Goal: Check status: Check status

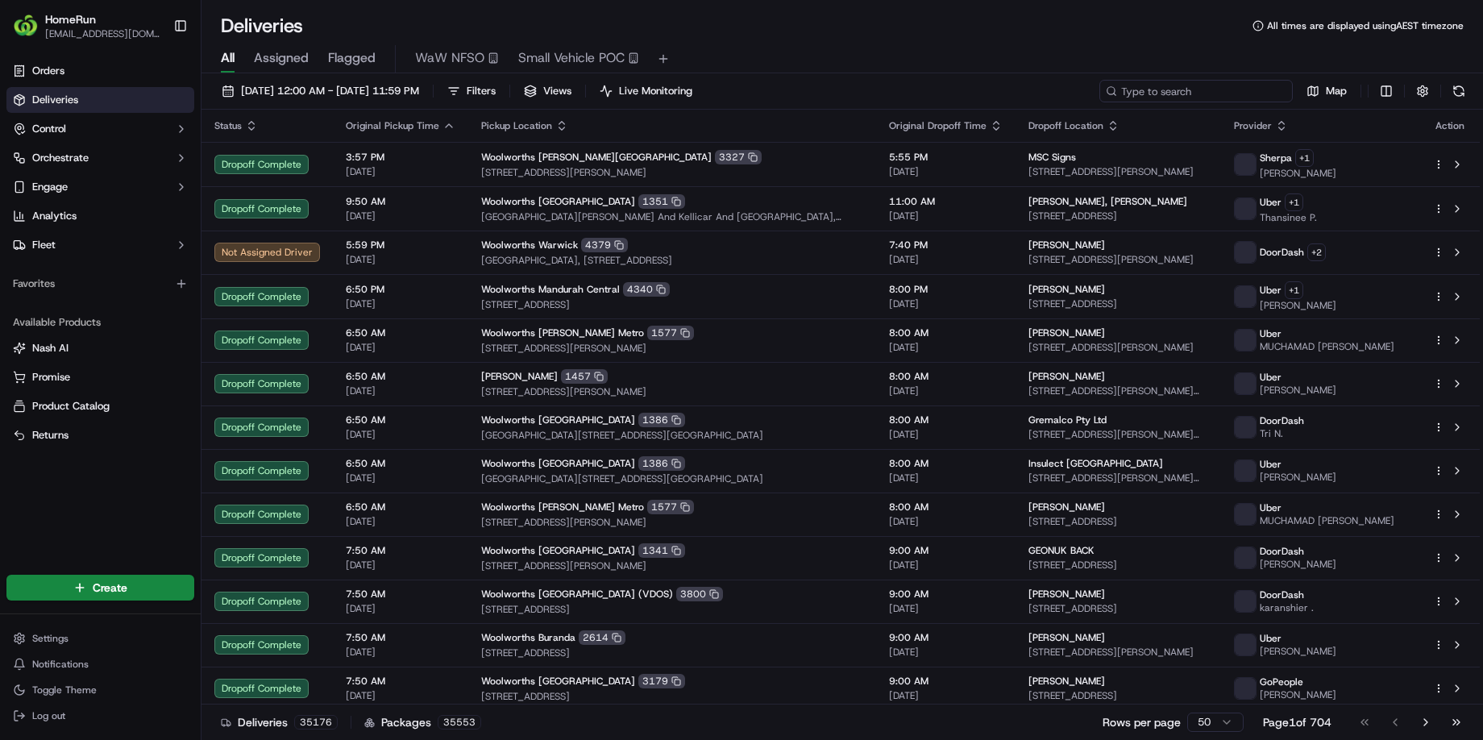
click at [1227, 94] on input at bounding box center [1196, 91] width 193 height 23
paste input "184686774"
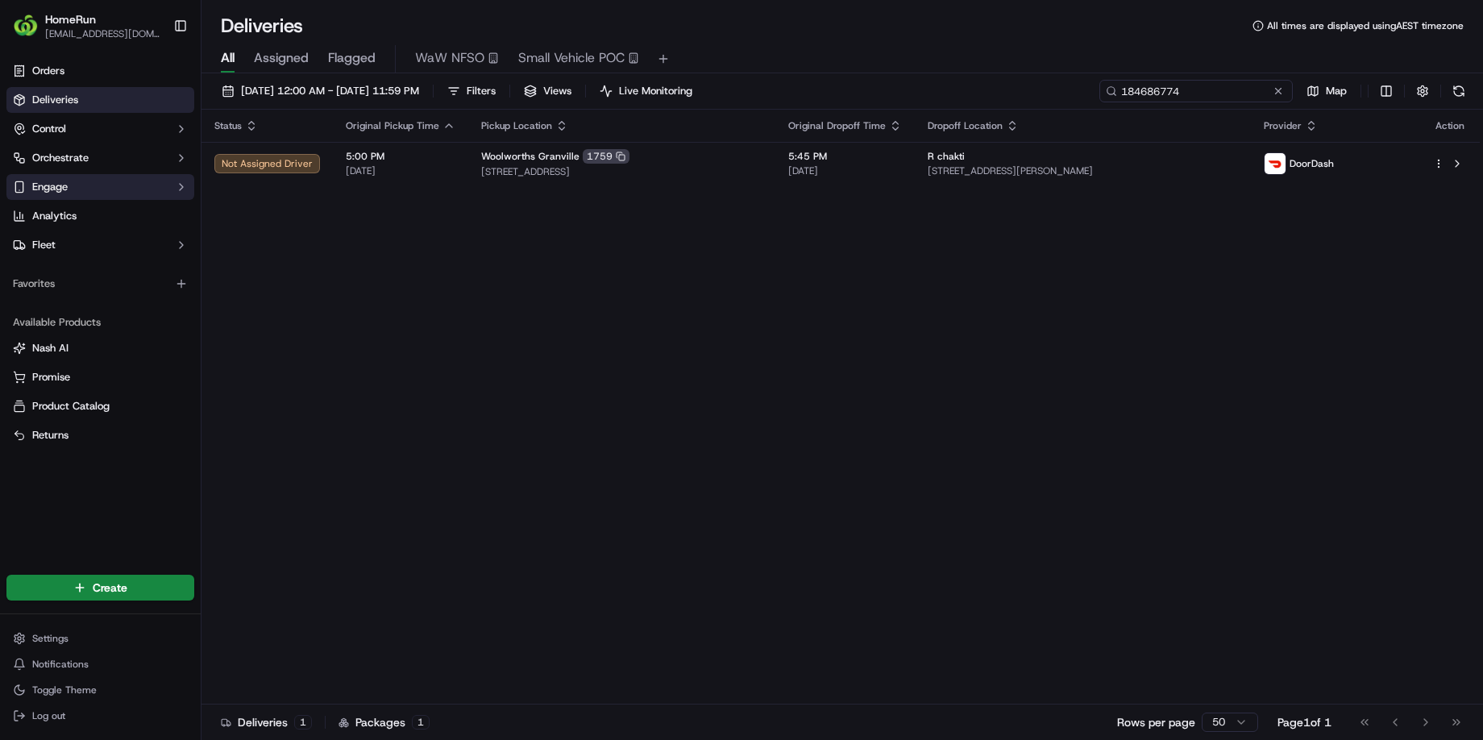
type input "184686774"
click at [1276, 93] on button at bounding box center [1279, 91] width 16 height 16
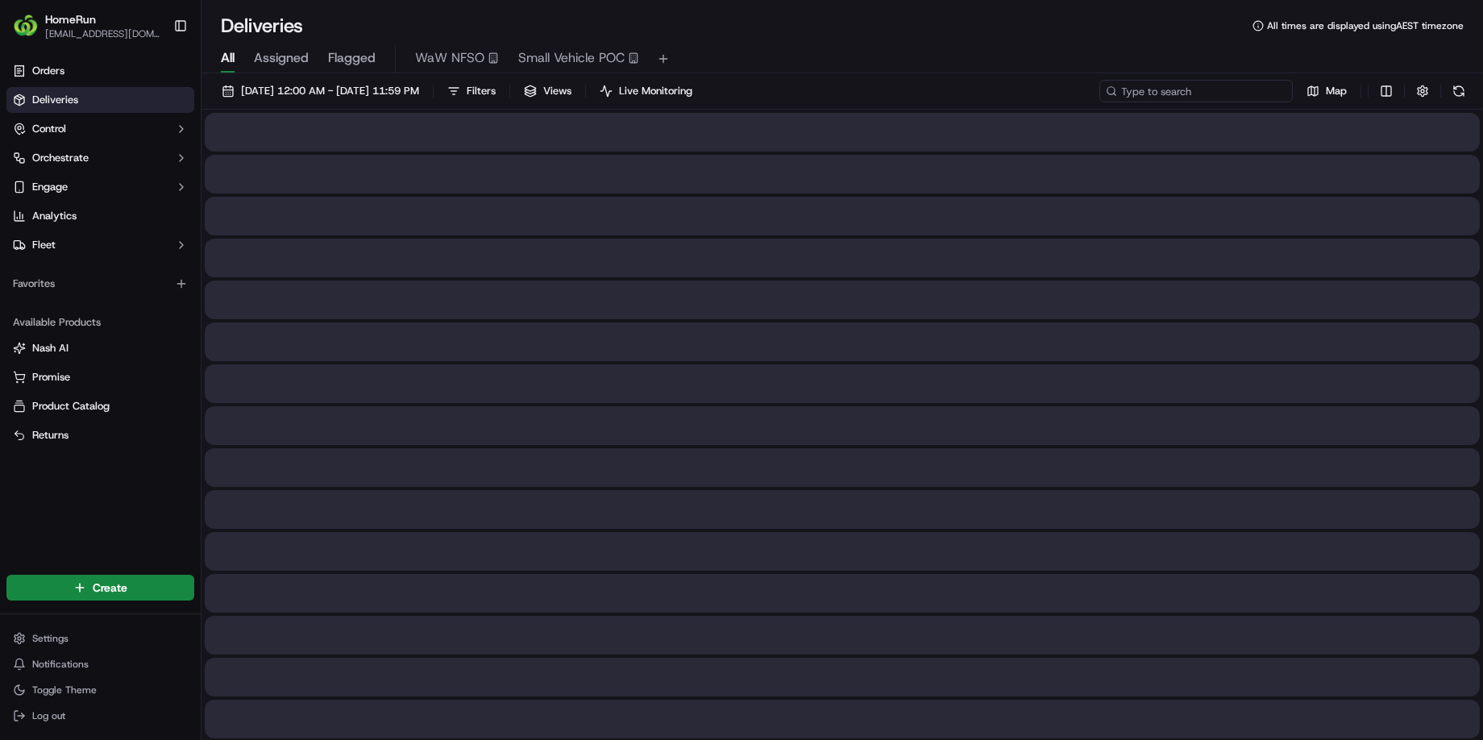
click at [1217, 91] on input at bounding box center [1196, 91] width 193 height 23
paste input "269581938"
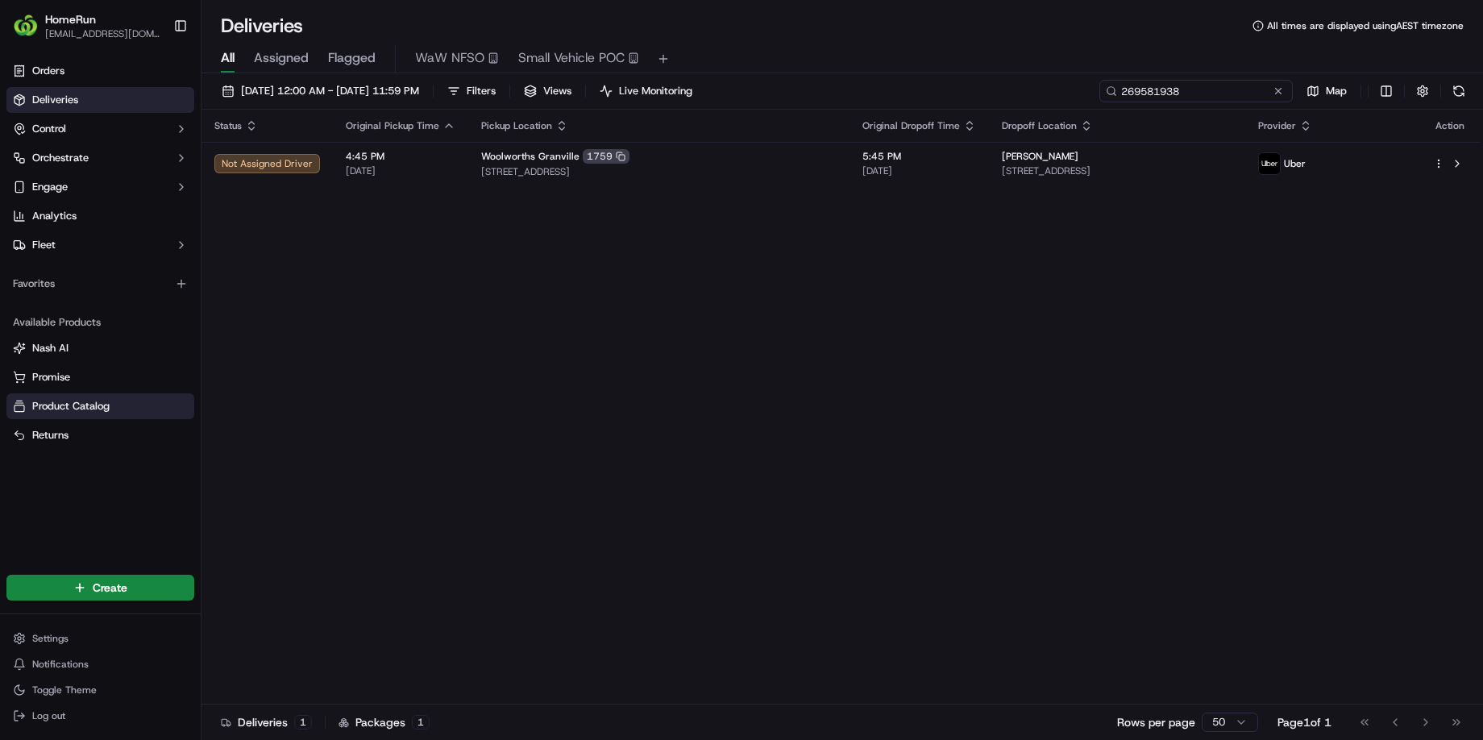
type input "269581938"
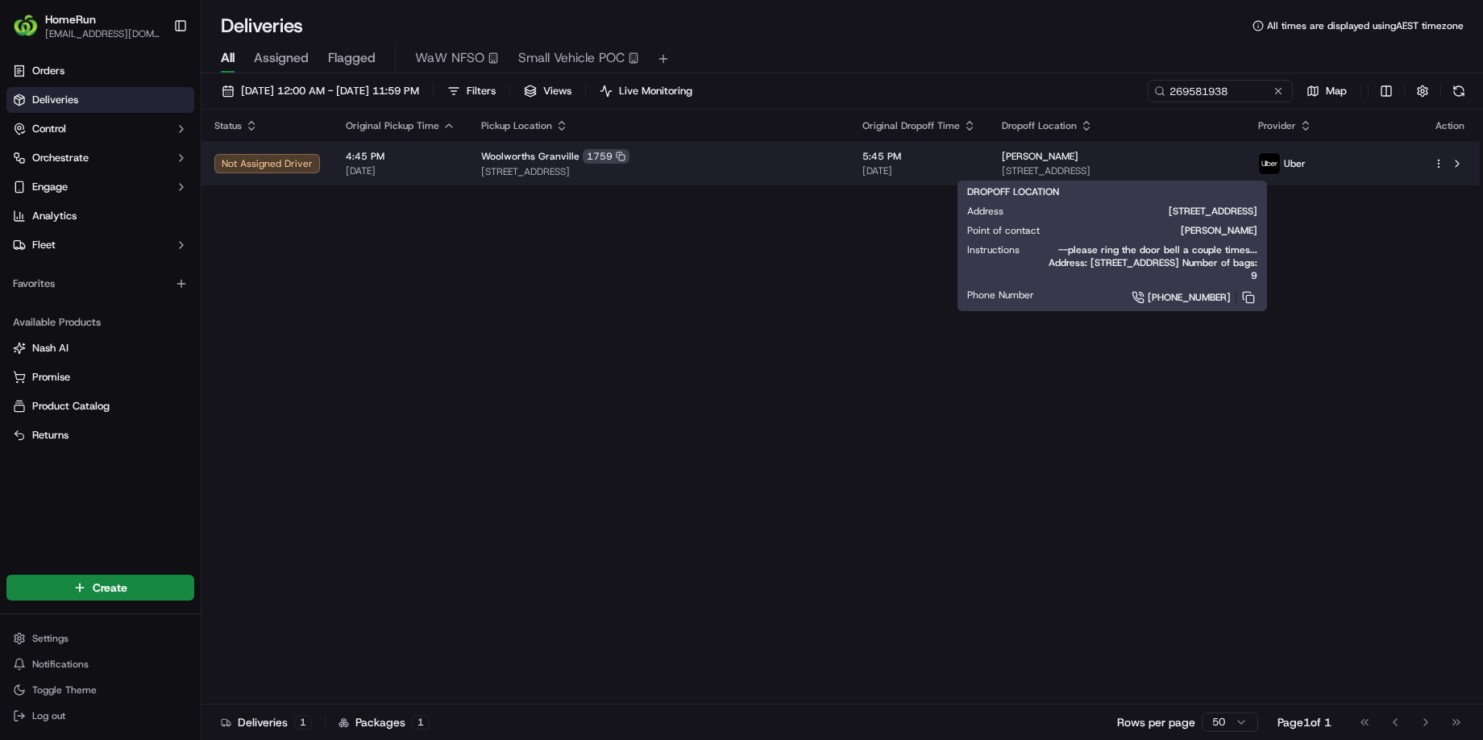
click at [1184, 169] on span "[STREET_ADDRESS]" at bounding box center [1117, 170] width 231 height 13
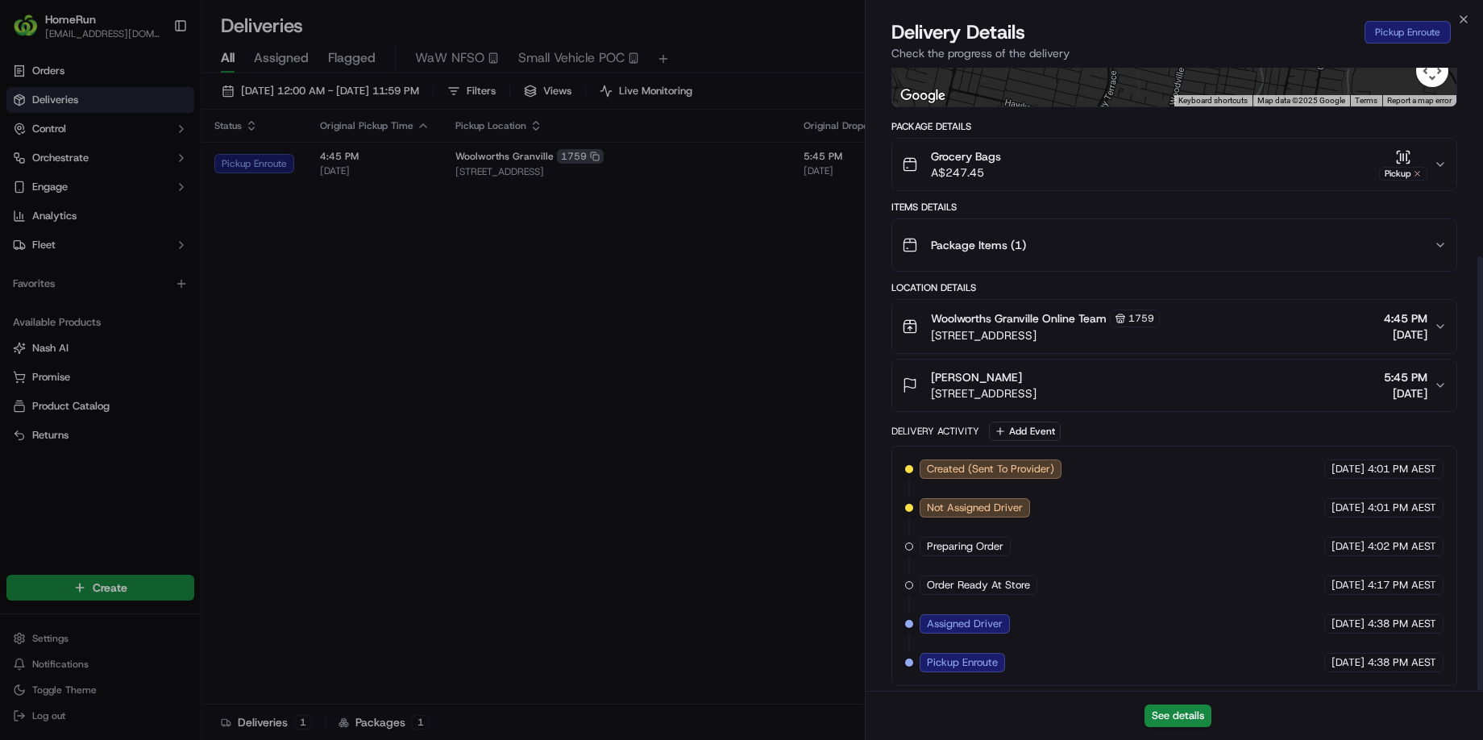
scroll to position [270, 0]
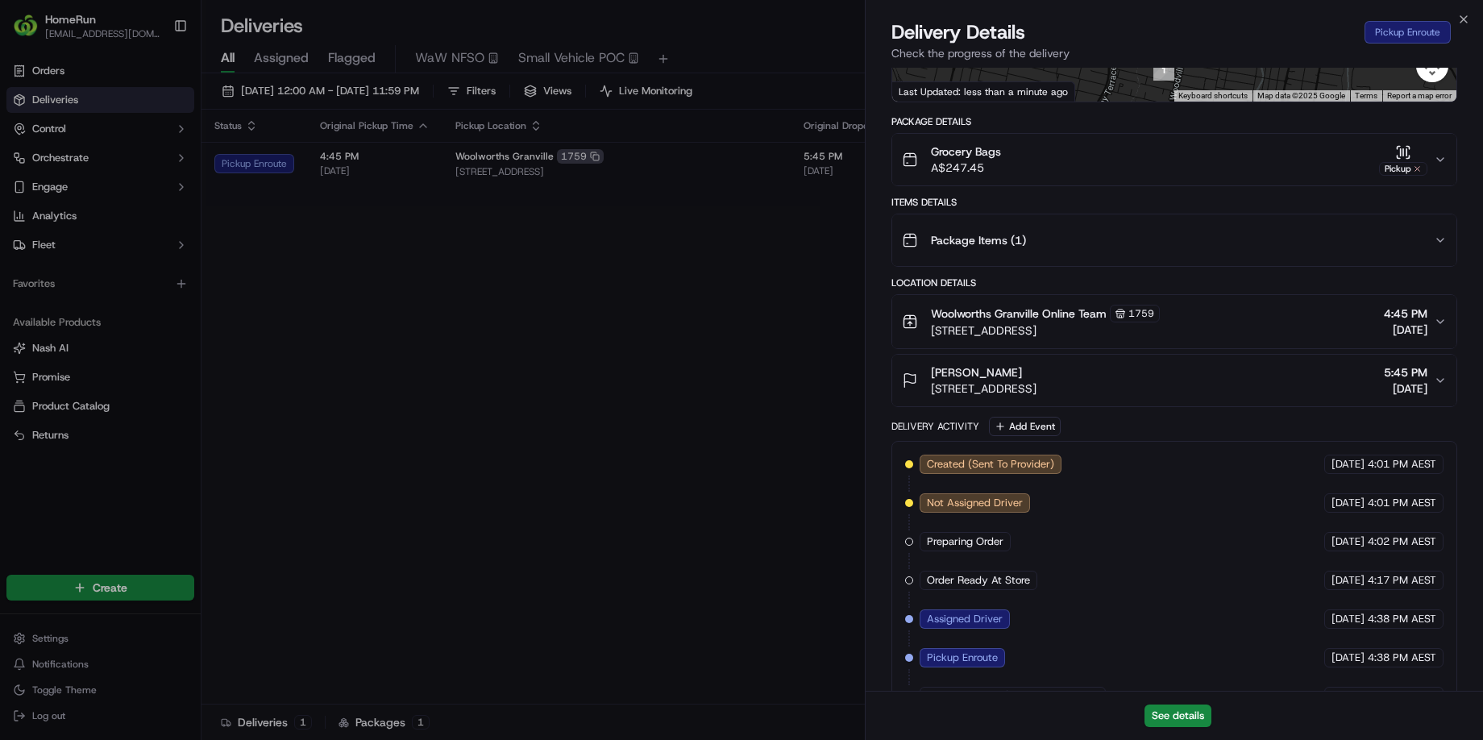
click at [1443, 326] on icon "button" at bounding box center [1440, 321] width 13 height 13
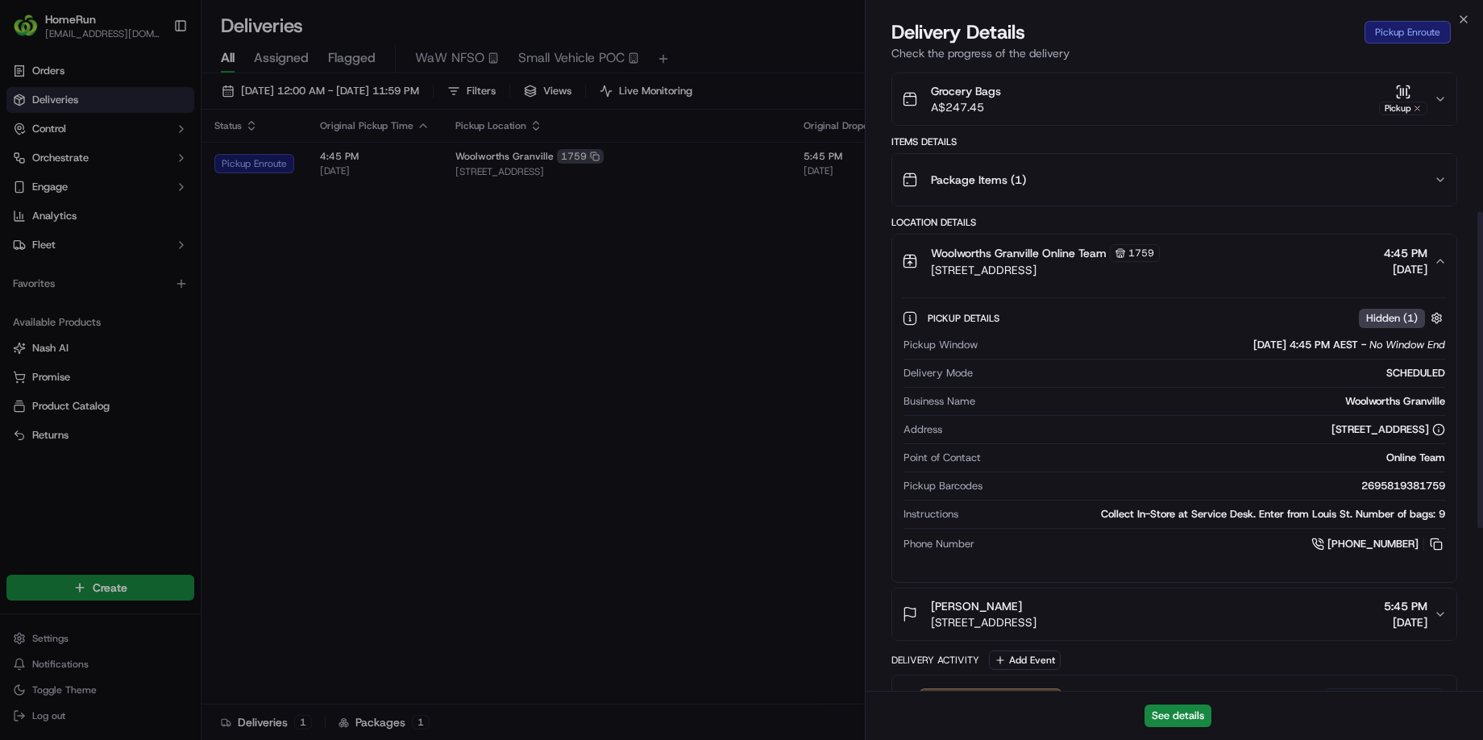
scroll to position [335, 0]
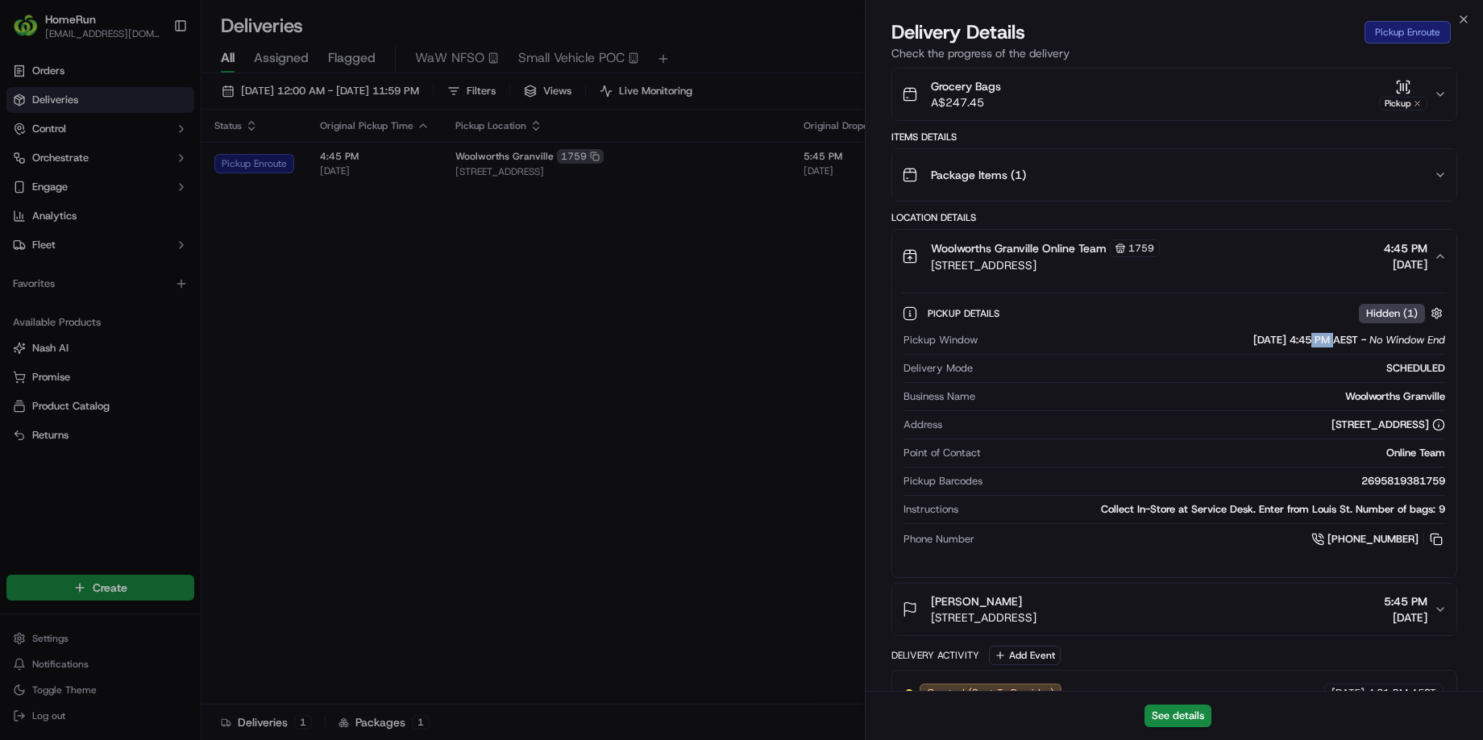
drag, startPoint x: 1311, startPoint y: 339, endPoint x: 1288, endPoint y: 341, distance: 22.6
click at [1288, 341] on span "[DATE] 4:45 PM AEST" at bounding box center [1306, 340] width 105 height 15
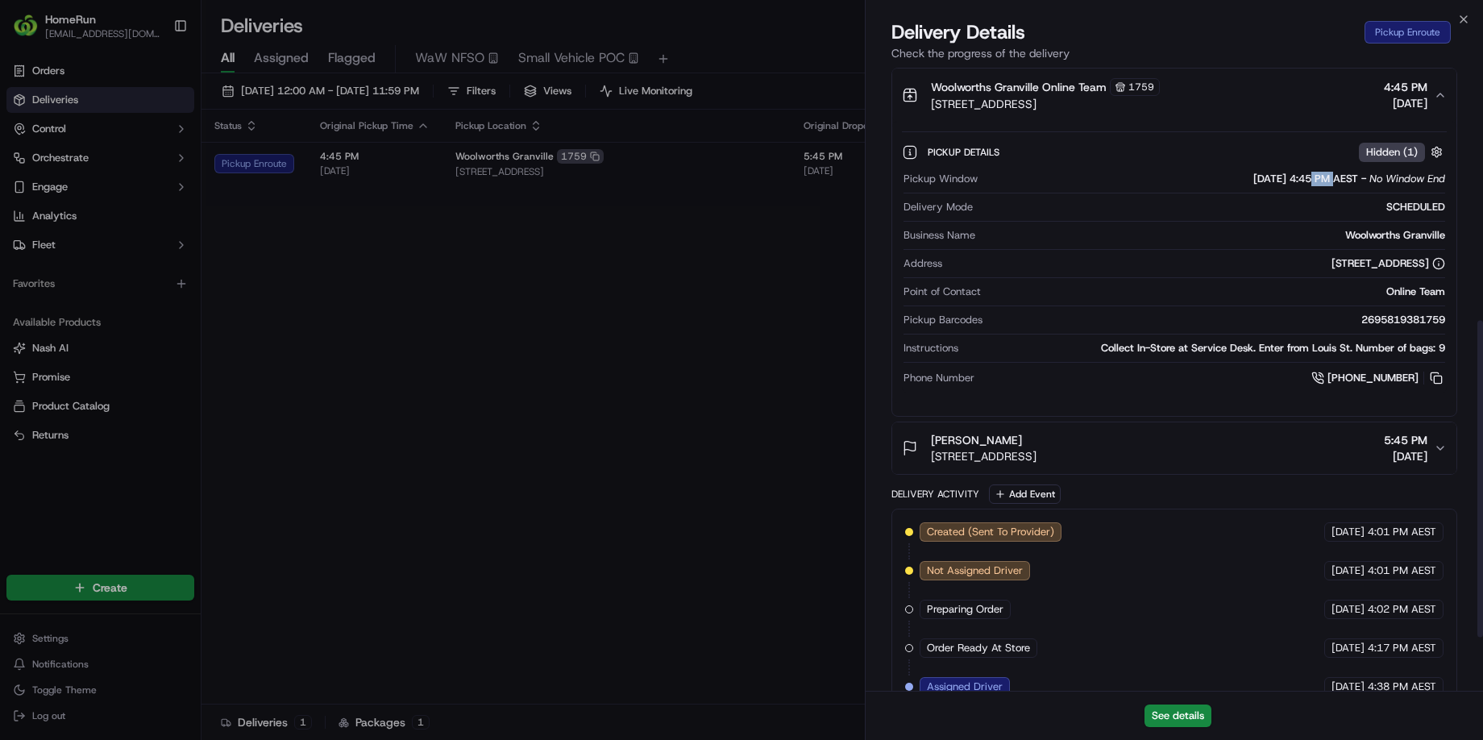
scroll to position [497, 0]
